Goal: Task Accomplishment & Management: Manage account settings

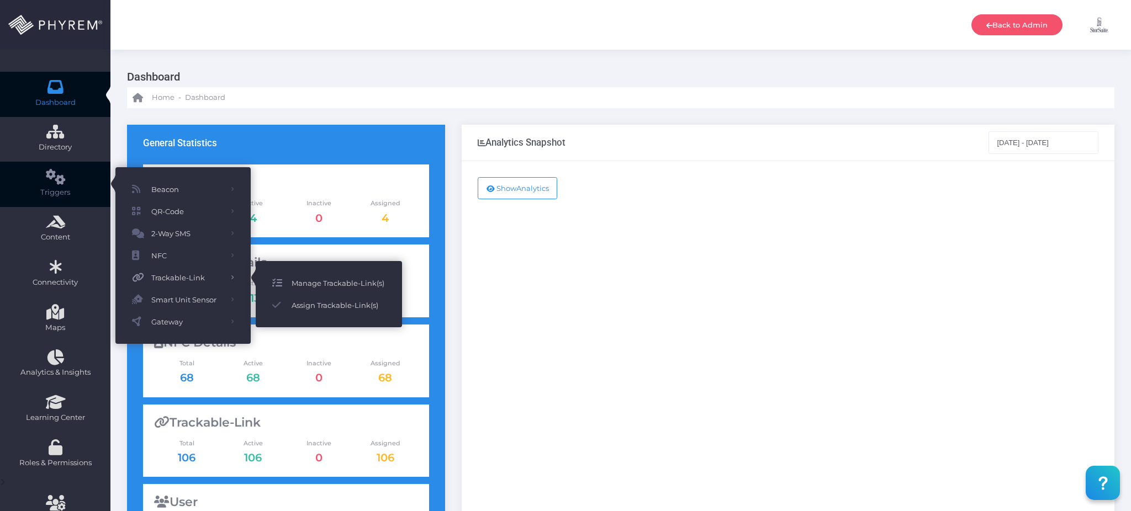
click at [326, 282] on span "Manage Trackable-Link(s)" at bounding box center [339, 283] width 94 height 14
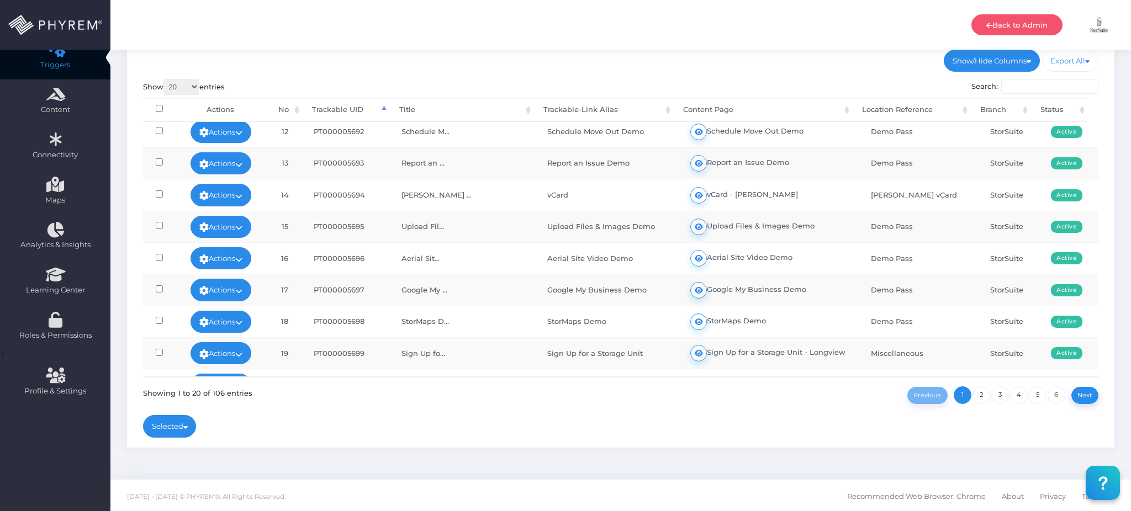
scroll to position [368, 0]
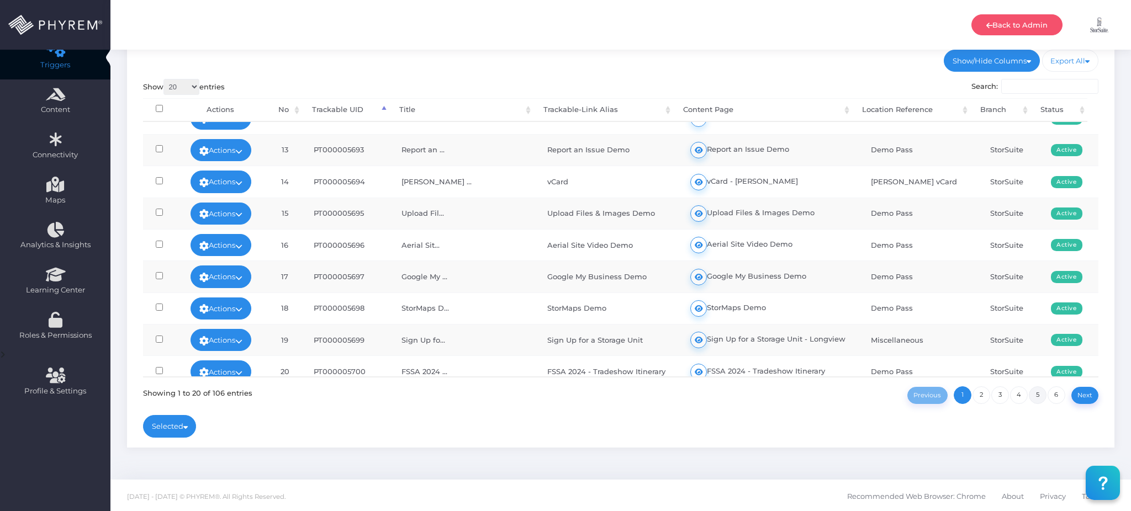
click at [1029, 394] on link "5" at bounding box center [1038, 396] width 18 height 18
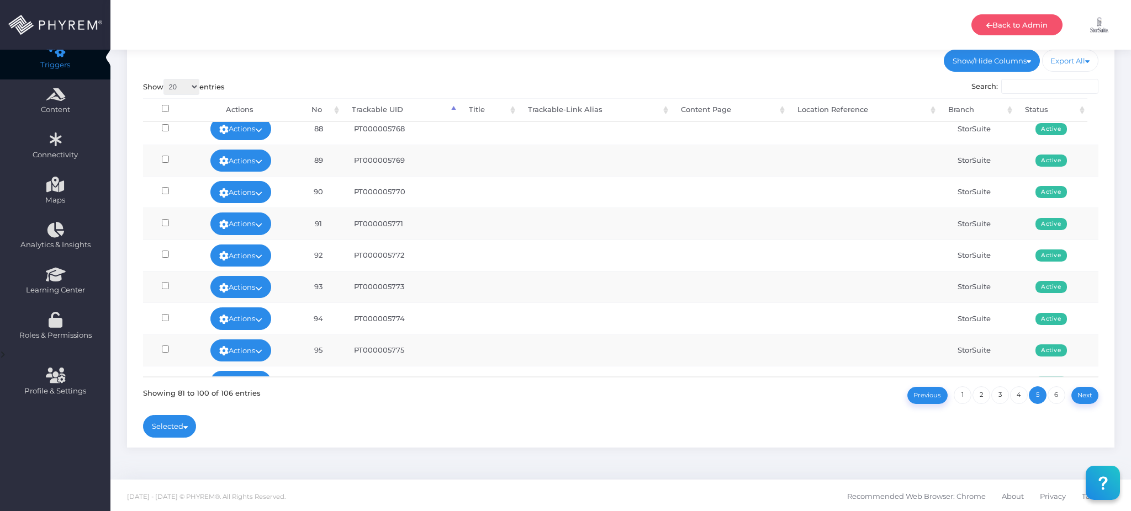
scroll to position [221, 0]
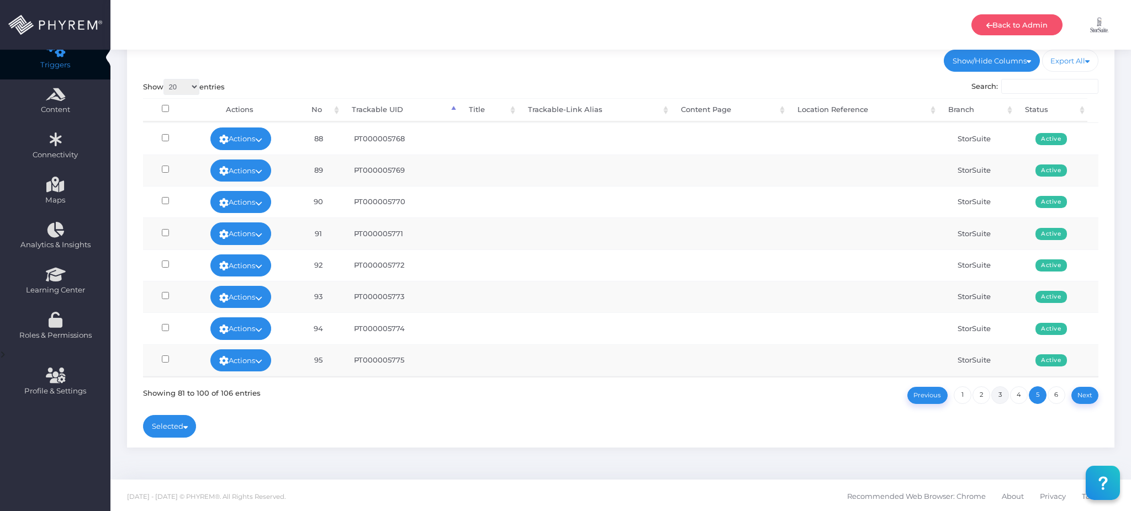
click at [1003, 392] on link "3" at bounding box center [1000, 396] width 18 height 18
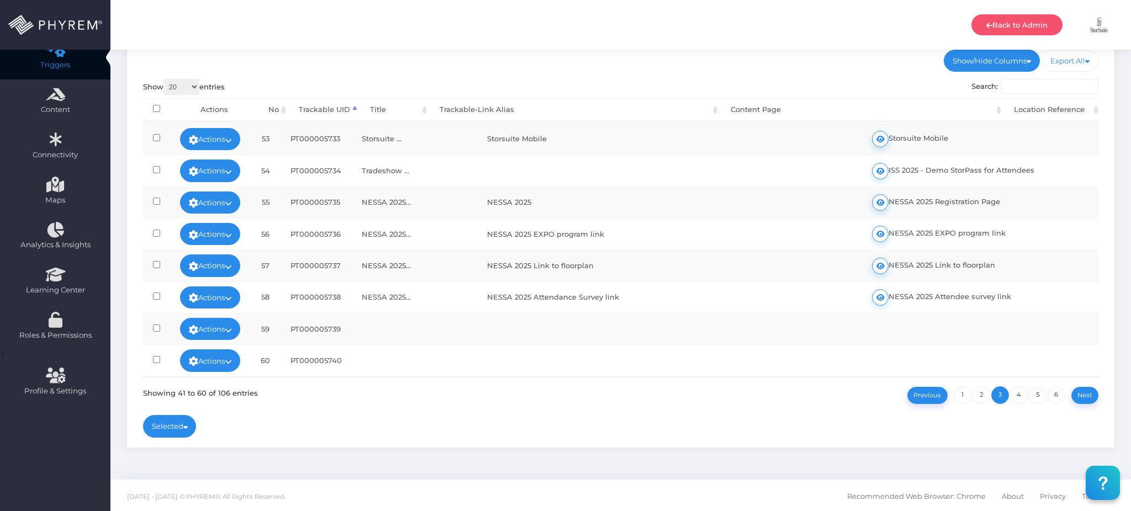
scroll to position [391, 0]
click at [207, 318] on link "Actions" at bounding box center [210, 329] width 61 height 22
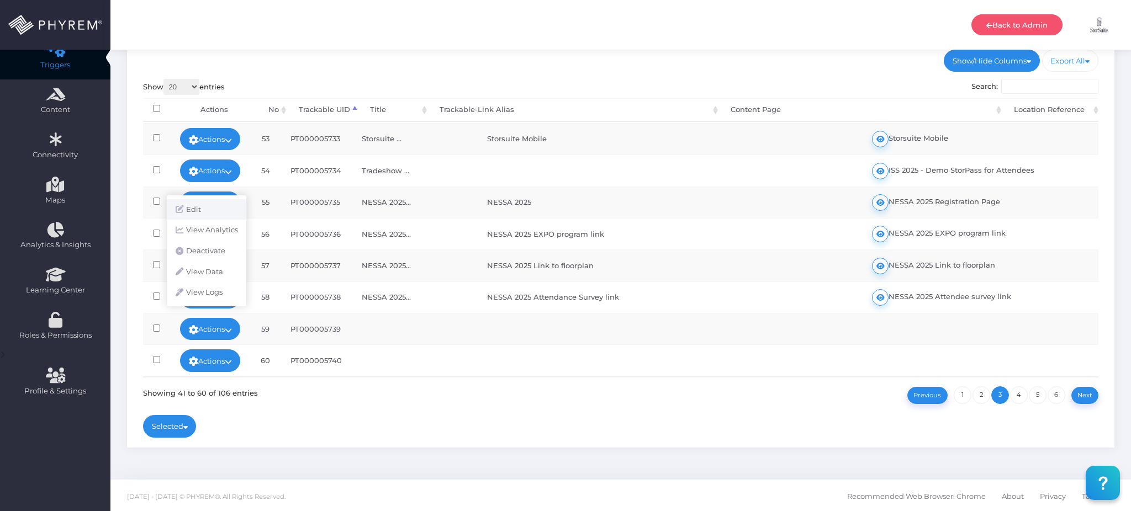
click at [203, 210] on link "Edit" at bounding box center [207, 209] width 80 height 21
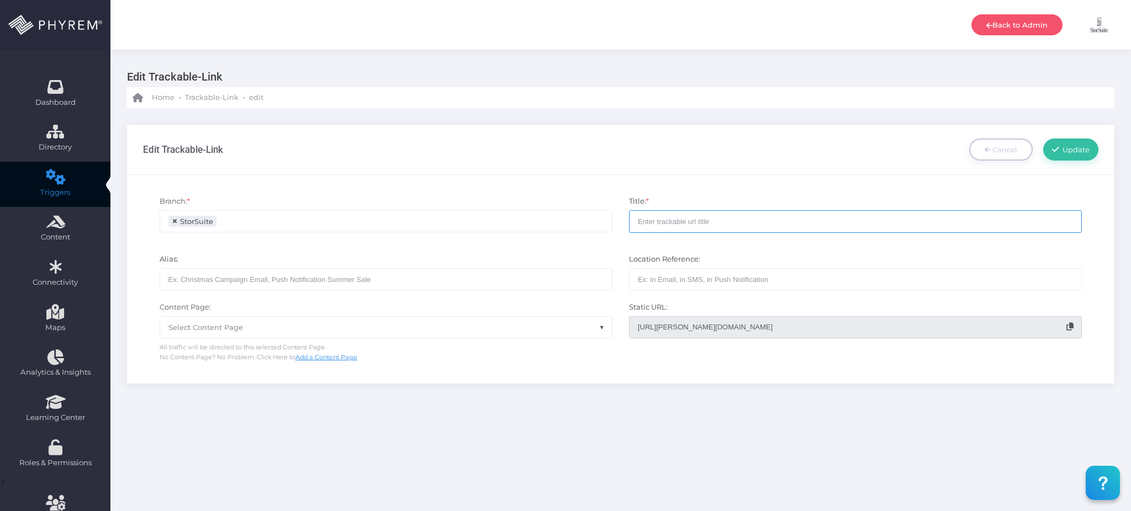
click at [693, 226] on input "text" at bounding box center [855, 221] width 453 height 22
type input "SSA"
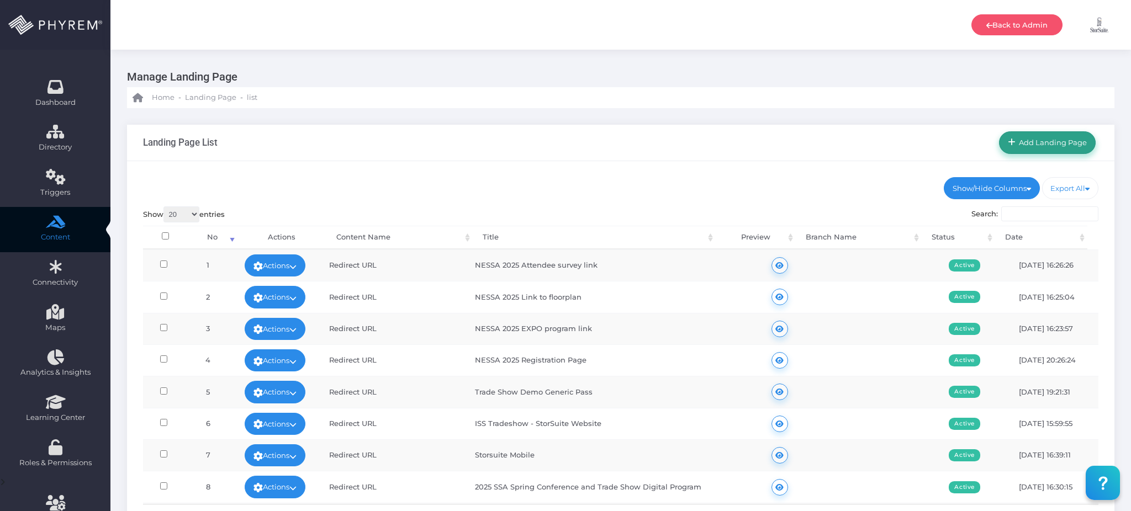
click at [1067, 138] on span "Add Landing Page" at bounding box center [1052, 142] width 72 height 9
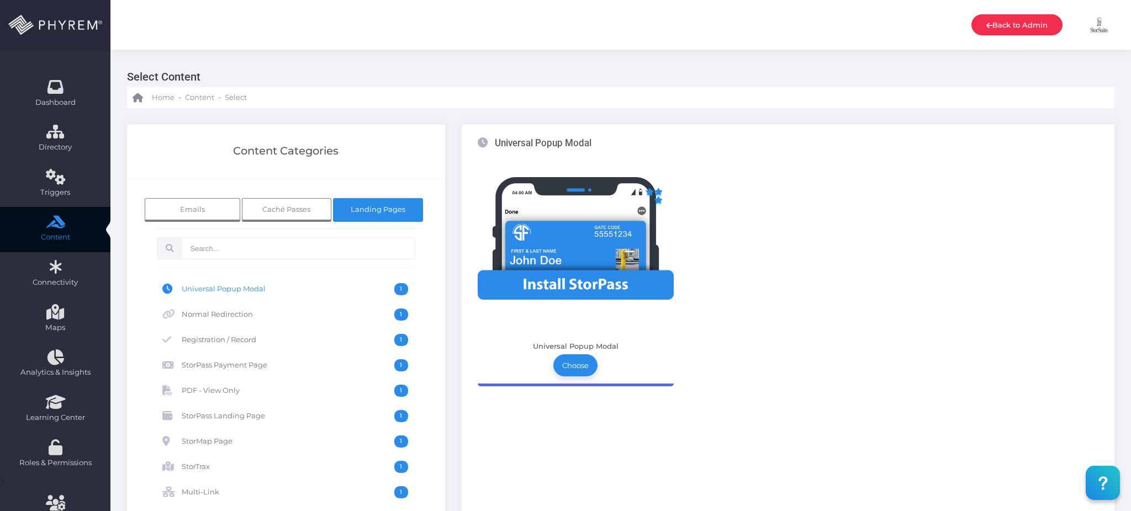
drag, startPoint x: 1002, startPoint y: 27, endPoint x: 992, endPoint y: 27, distance: 10.0
click at [1002, 27] on link "Back to Admin" at bounding box center [1016, 24] width 91 height 21
